Goal: Information Seeking & Learning: Learn about a topic

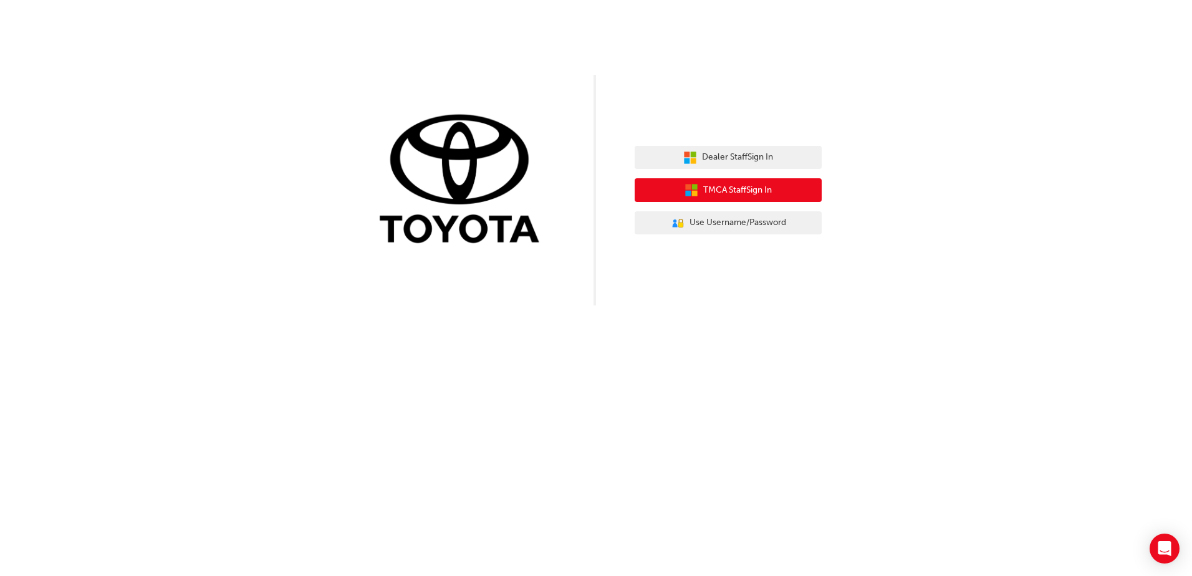
click at [737, 180] on button "TMCA Staff Sign In" at bounding box center [727, 190] width 187 height 24
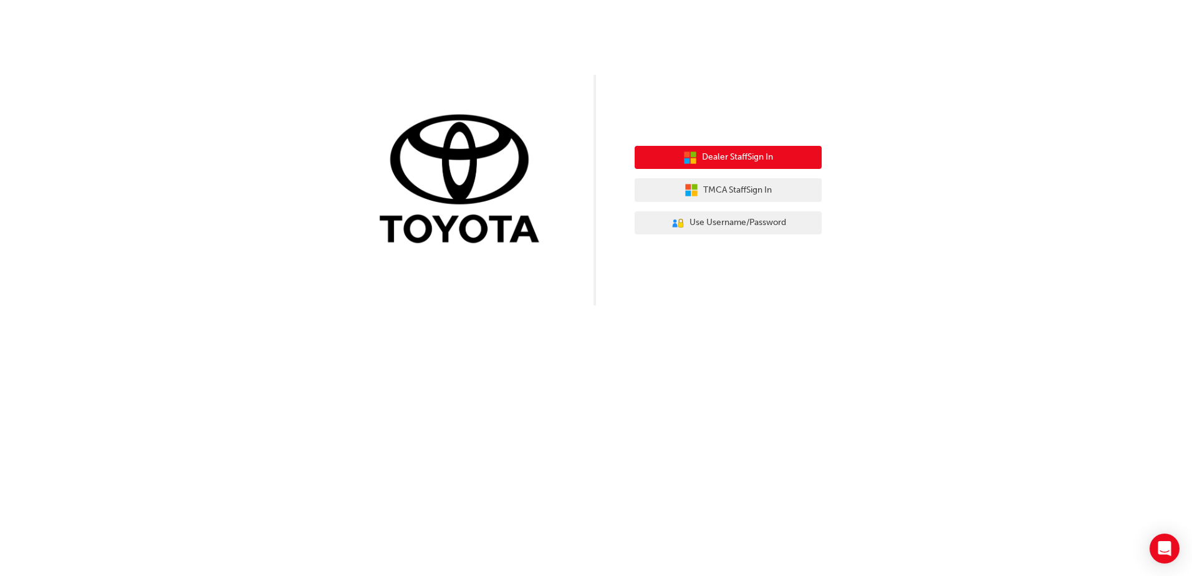
click at [760, 155] on span "Dealer Staff Sign In" at bounding box center [737, 157] width 71 height 14
click at [707, 160] on span "Dealer Staff Sign In" at bounding box center [737, 157] width 71 height 14
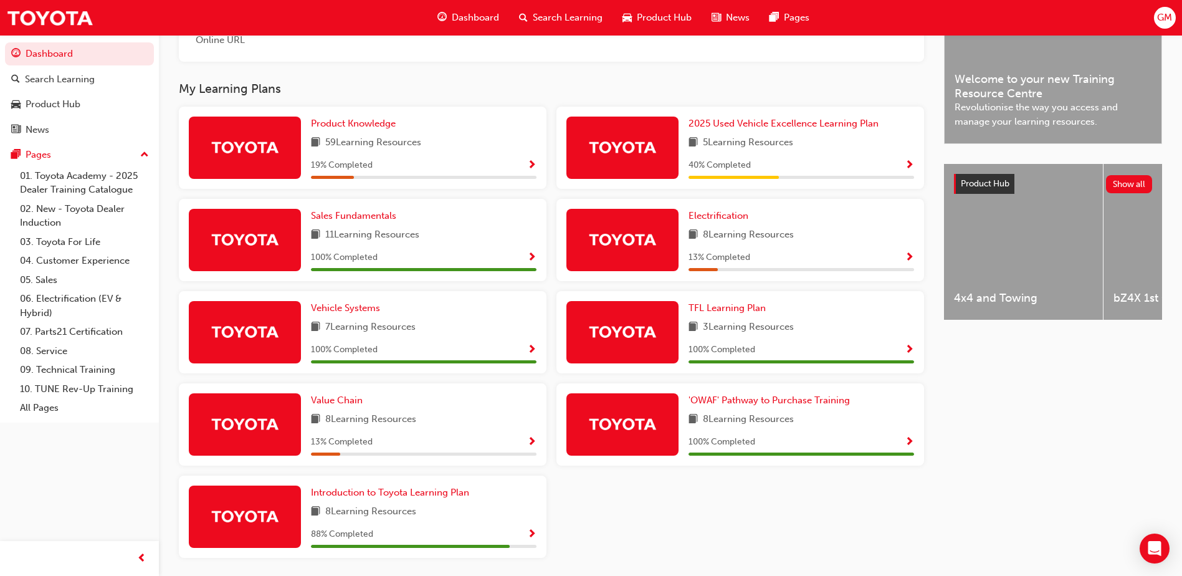
scroll to position [409, 0]
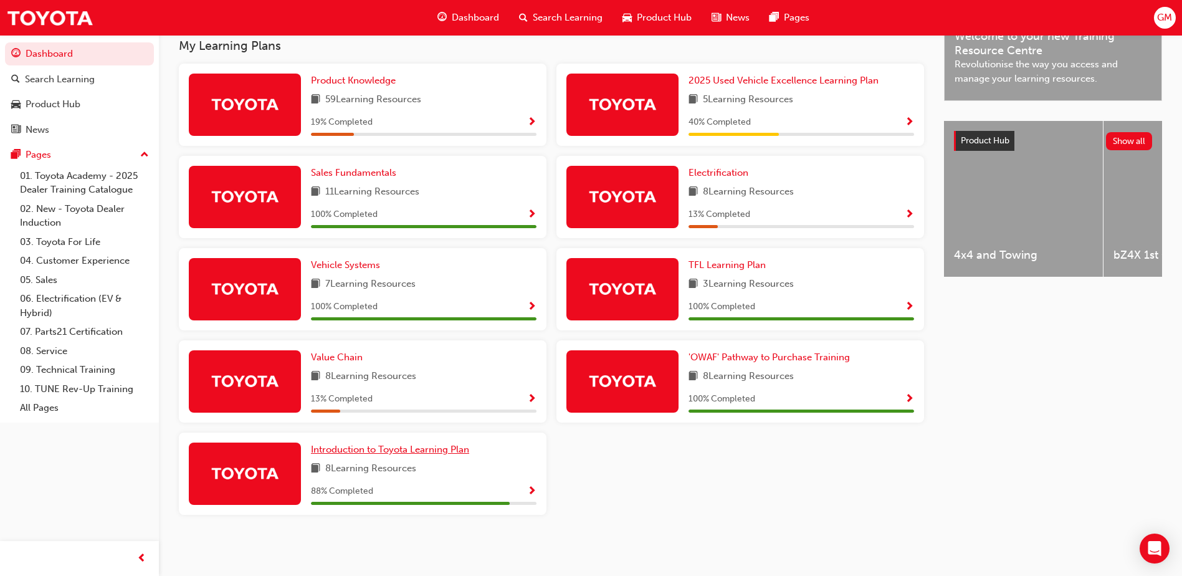
click at [432, 448] on span "Introduction to Toyota Learning Plan" at bounding box center [390, 449] width 158 height 11
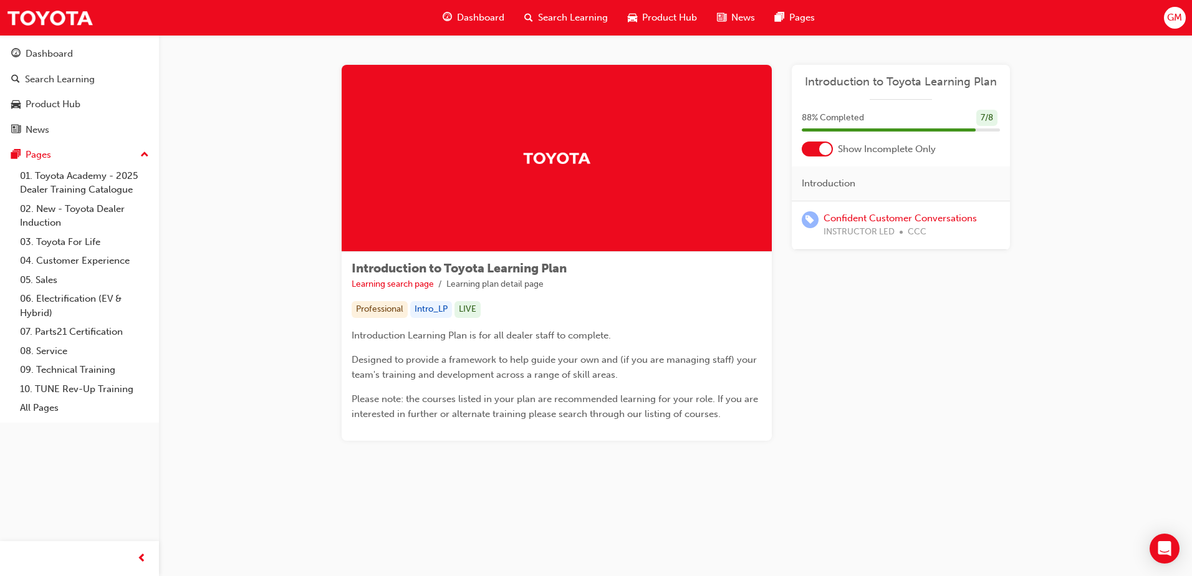
click at [874, 224] on div "Confident Customer Conversations INSTRUCTOR LED CCC" at bounding box center [899, 225] width 153 height 28
click at [874, 216] on link "Confident Customer Conversations" at bounding box center [899, 218] width 153 height 11
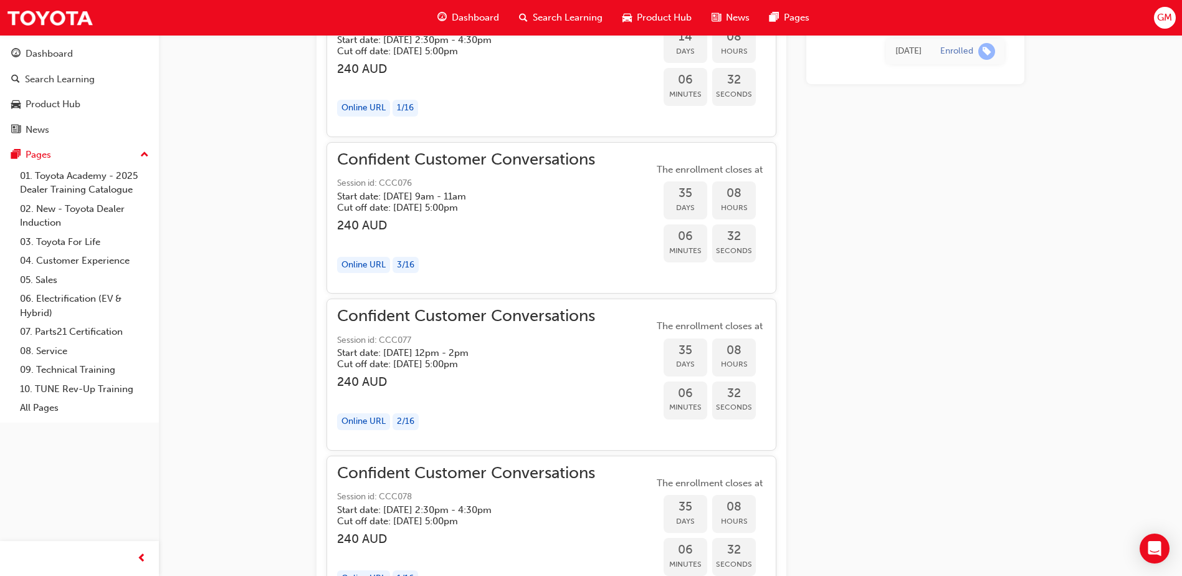
scroll to position [1283, 0]
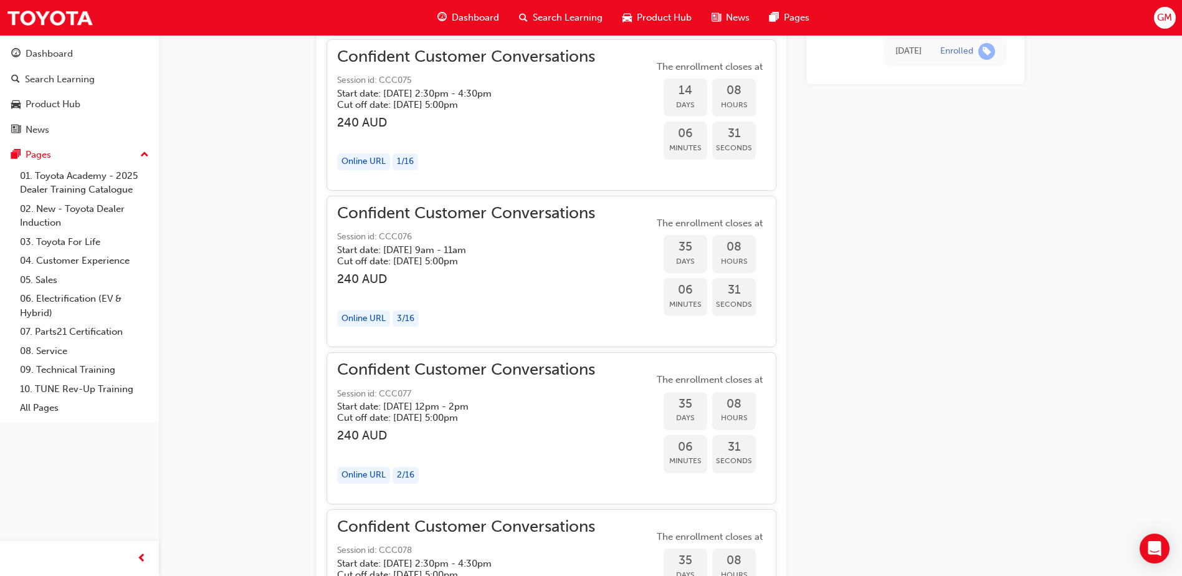
click at [947, 62] on td "Enrolled" at bounding box center [968, 52] width 74 height 26
drag, startPoint x: 955, startPoint y: 57, endPoint x: 970, endPoint y: 58, distance: 15.0
click at [955, 58] on div "Enrolled" at bounding box center [967, 51] width 55 height 17
click at [977, 57] on div "Enrolled" at bounding box center [967, 51] width 55 height 17
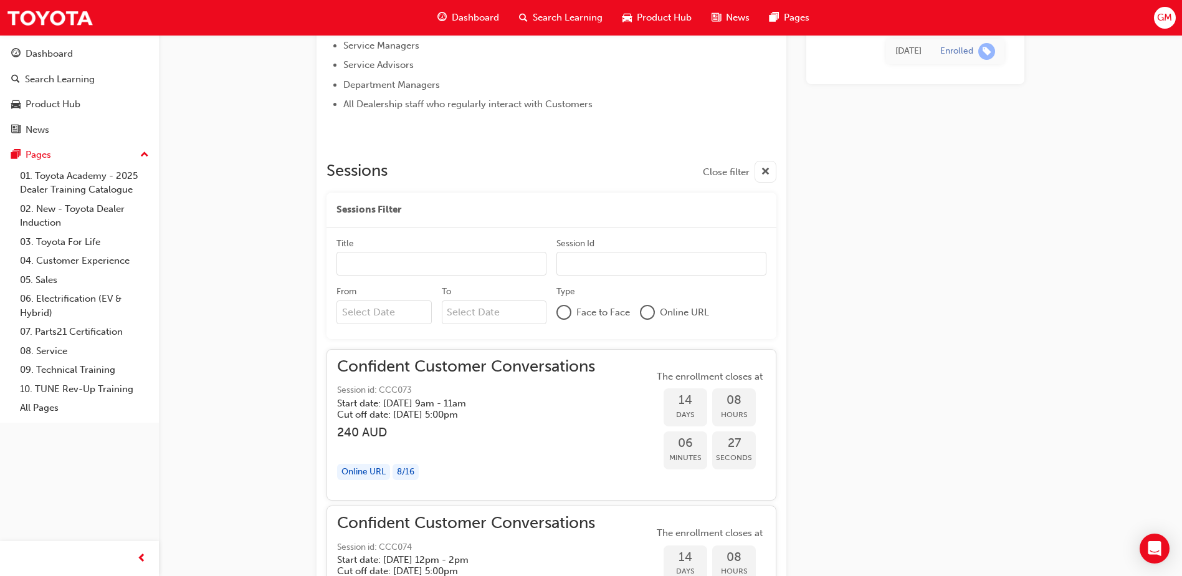
scroll to position [411, 0]
